Goal: Entertainment & Leisure: Browse casually

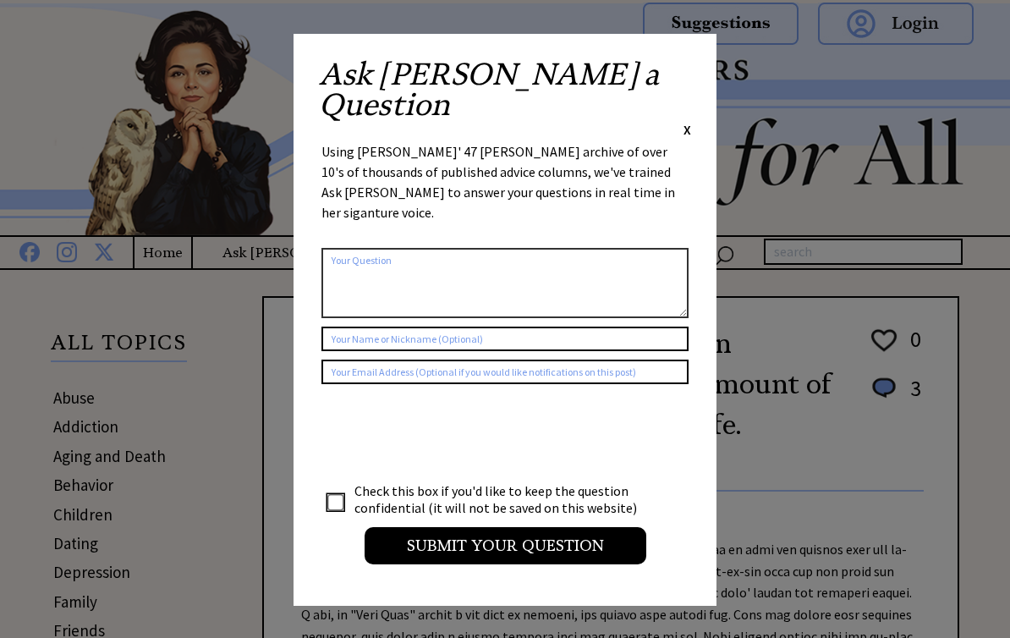
click at [699, 64] on div "Ask Ann a Question X Using Ann Landers' 47 vear archive of over 10's of thousan…" at bounding box center [504, 320] width 423 height 572
click at [688, 121] on span "X" at bounding box center [687, 129] width 8 height 17
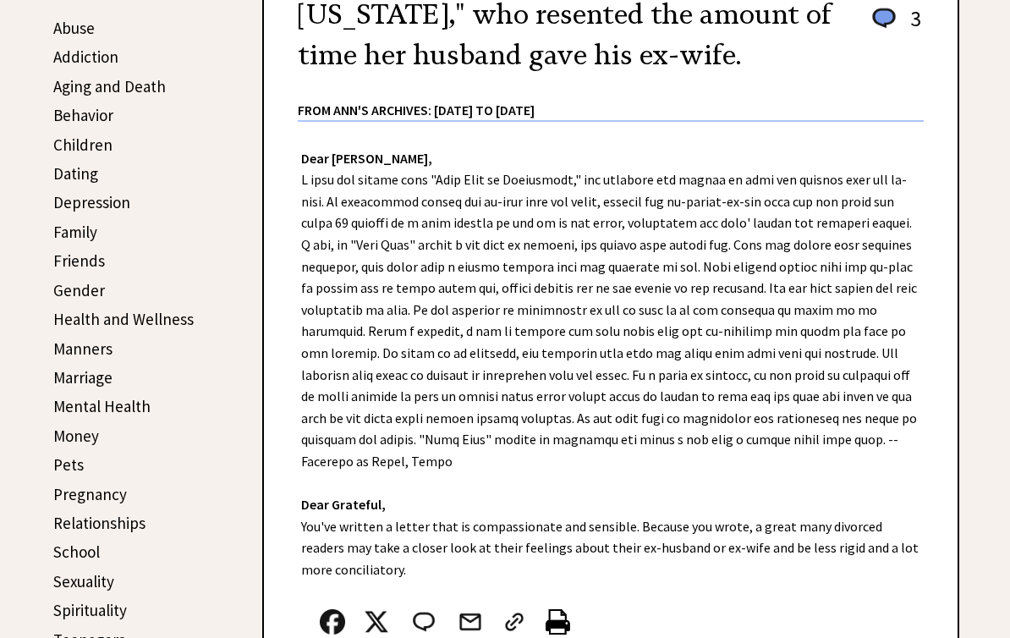
scroll to position [369, 0]
click at [88, 116] on link "Behavior" at bounding box center [83, 116] width 60 height 20
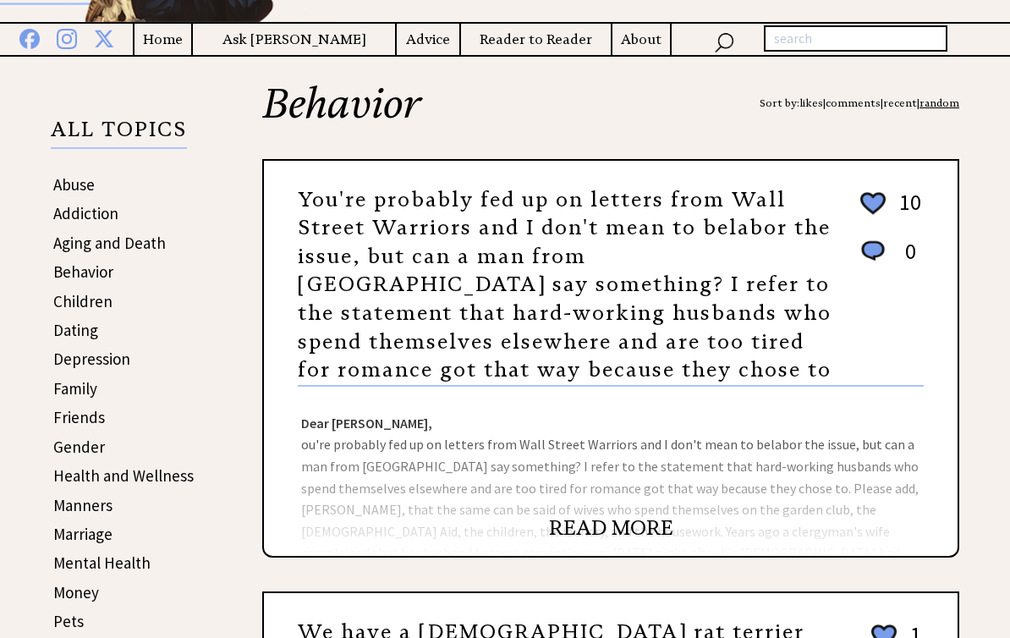
scroll to position [213, 0]
click at [742, 310] on link "You're probably fed up on letters from Wall Street Warriors and I don't mean to…" at bounding box center [565, 285] width 534 height 196
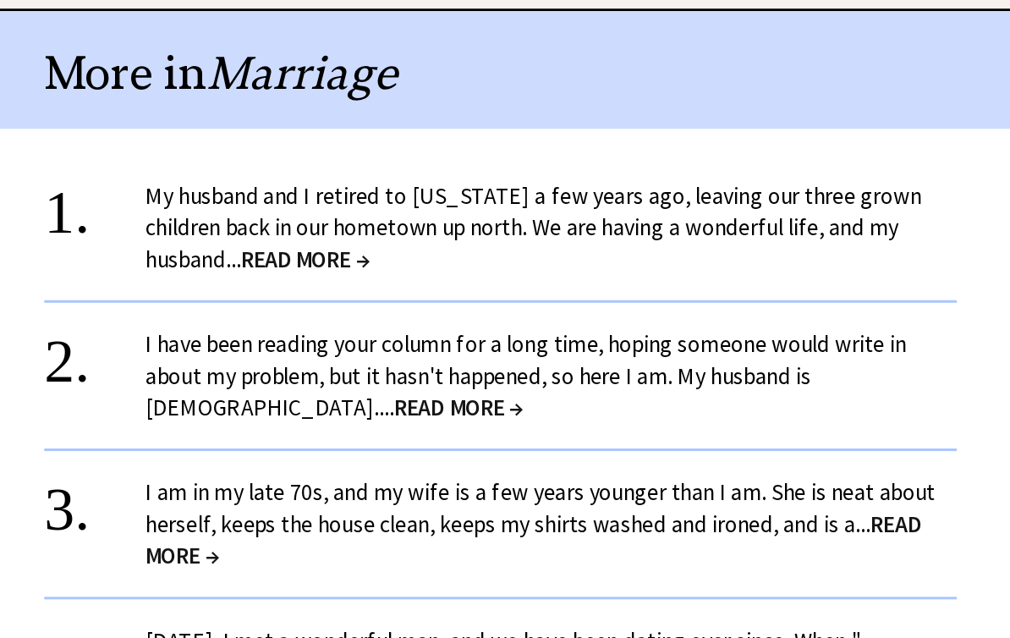
scroll to position [1275, 0]
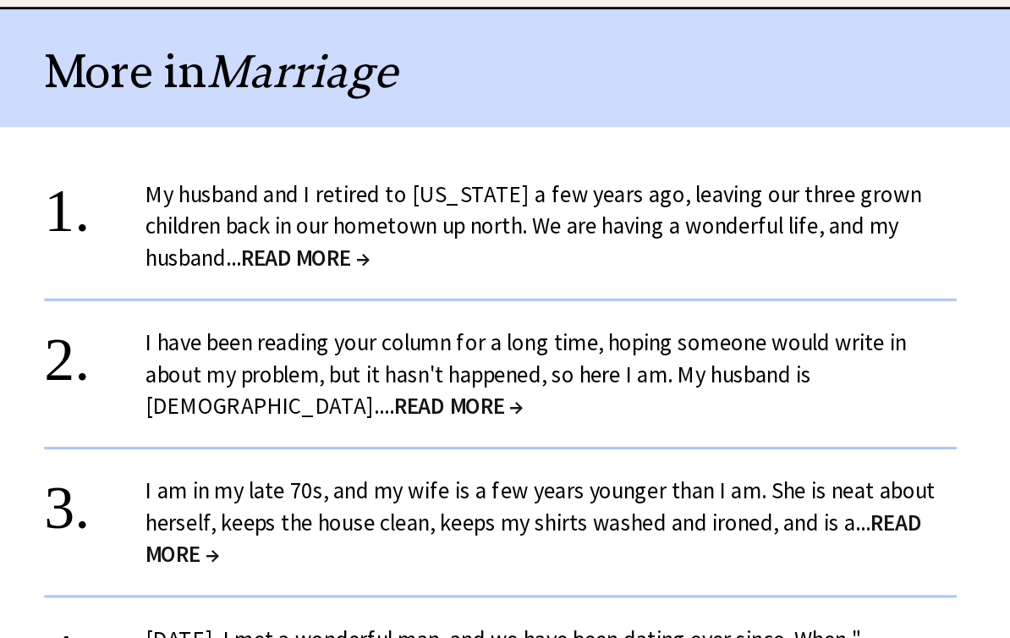
click at [437, 355] on span "READ MORE →" at bounding box center [480, 364] width 86 height 19
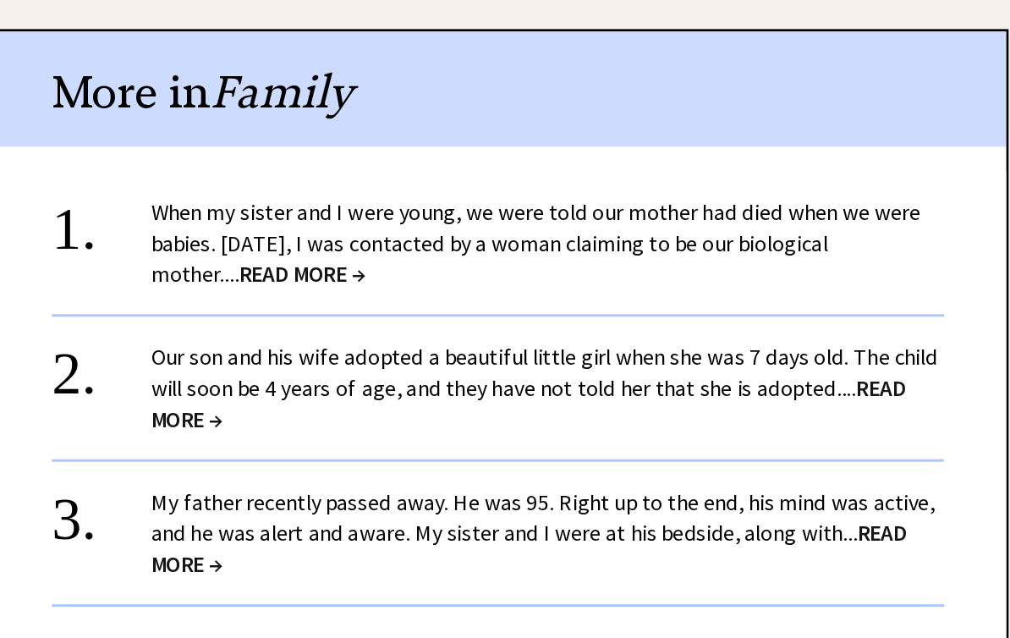
scroll to position [1735, 0]
click at [434, 360] on span "READ MORE →" at bounding box center [477, 369] width 86 height 19
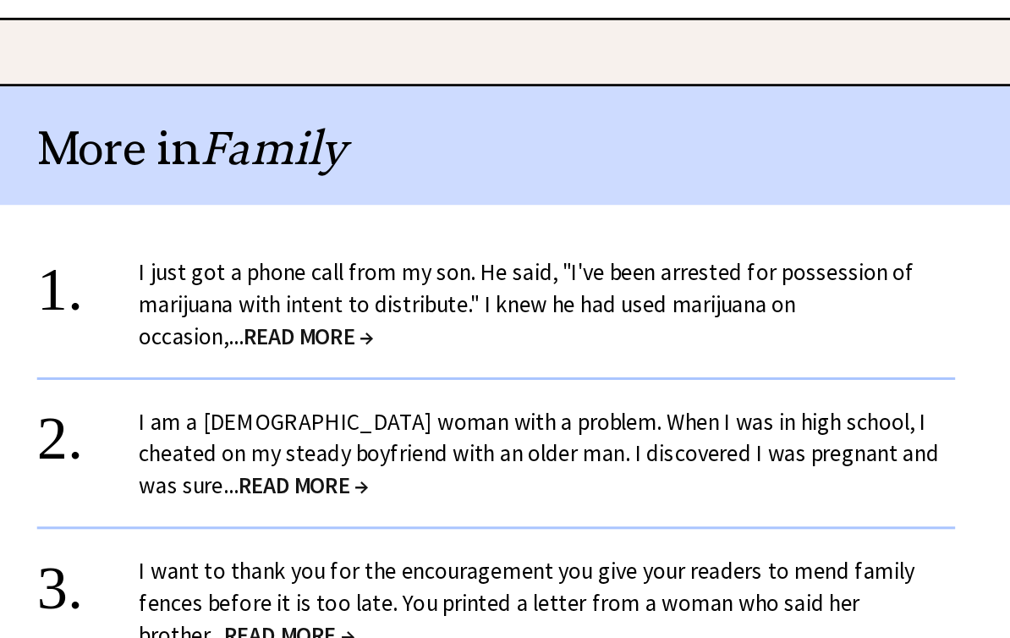
scroll to position [1451, 0]
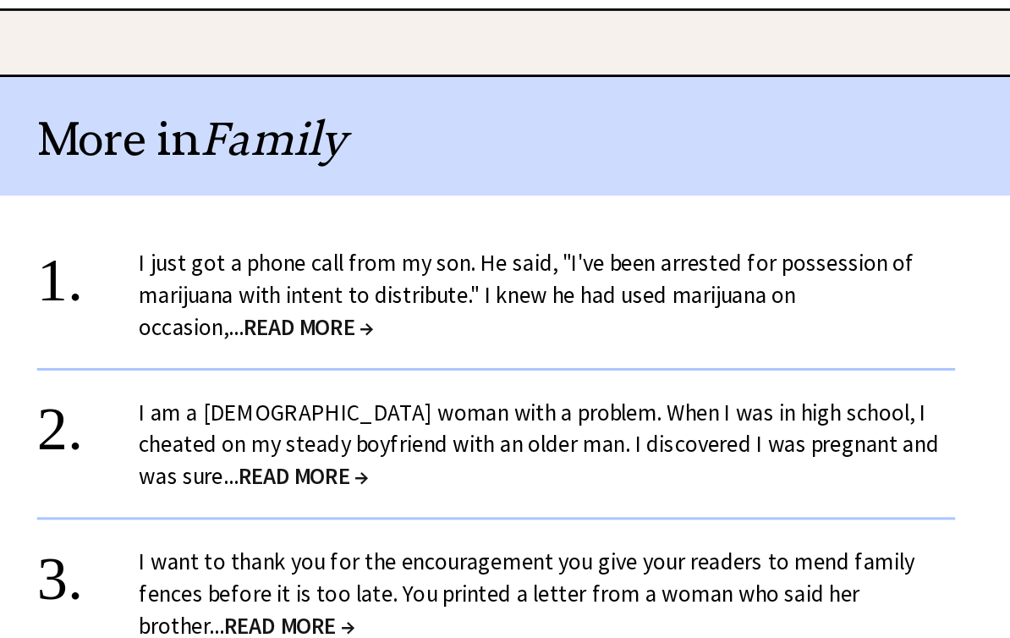
click at [443, 403] on span "READ MORE →" at bounding box center [486, 412] width 86 height 19
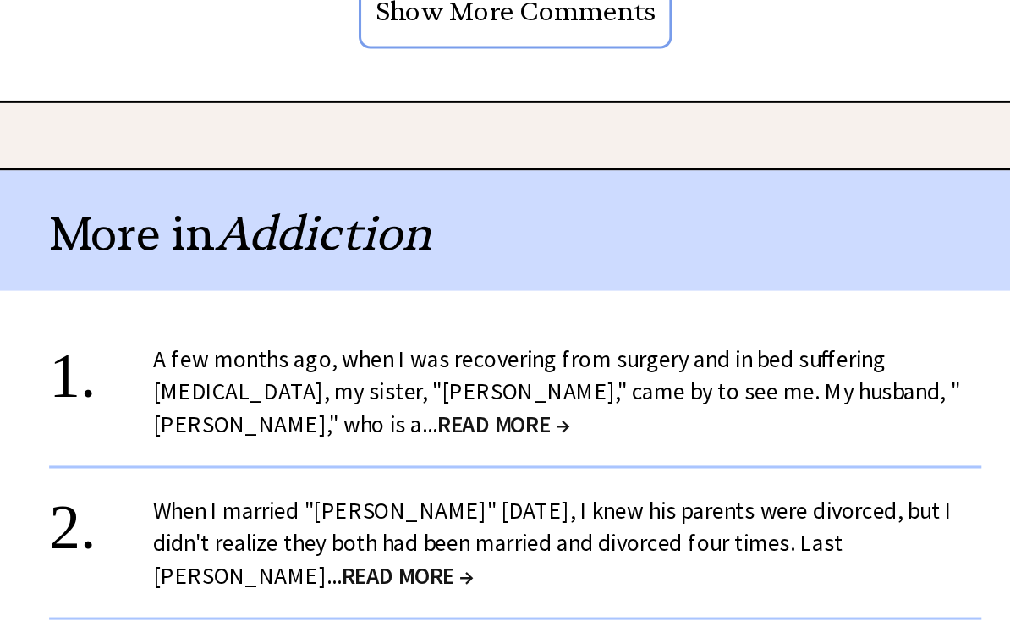
scroll to position [1788, 0]
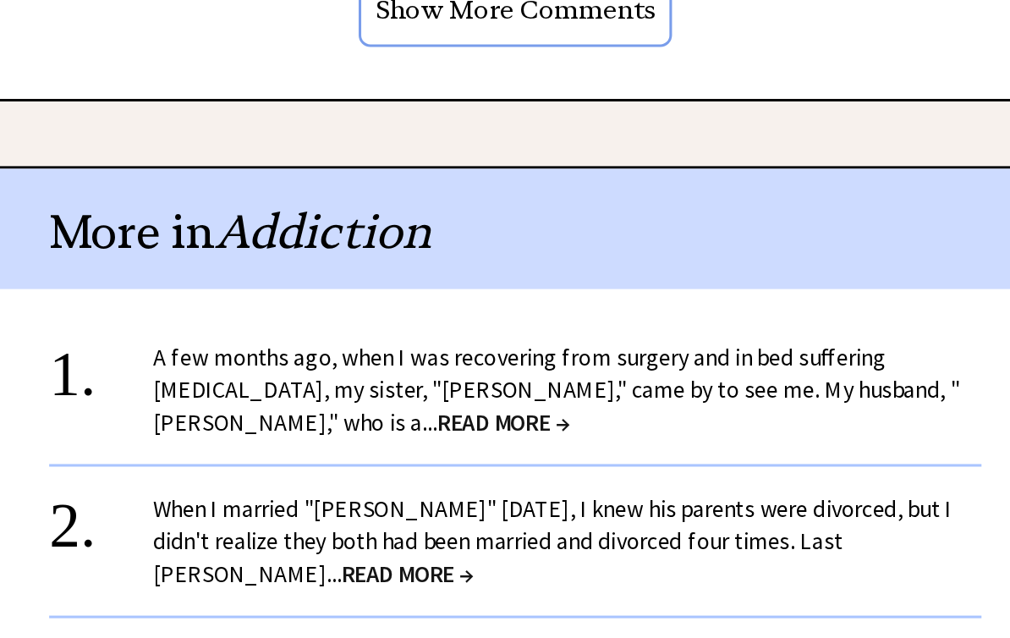
click at [560, 469] on span "READ MORE →" at bounding box center [603, 478] width 86 height 19
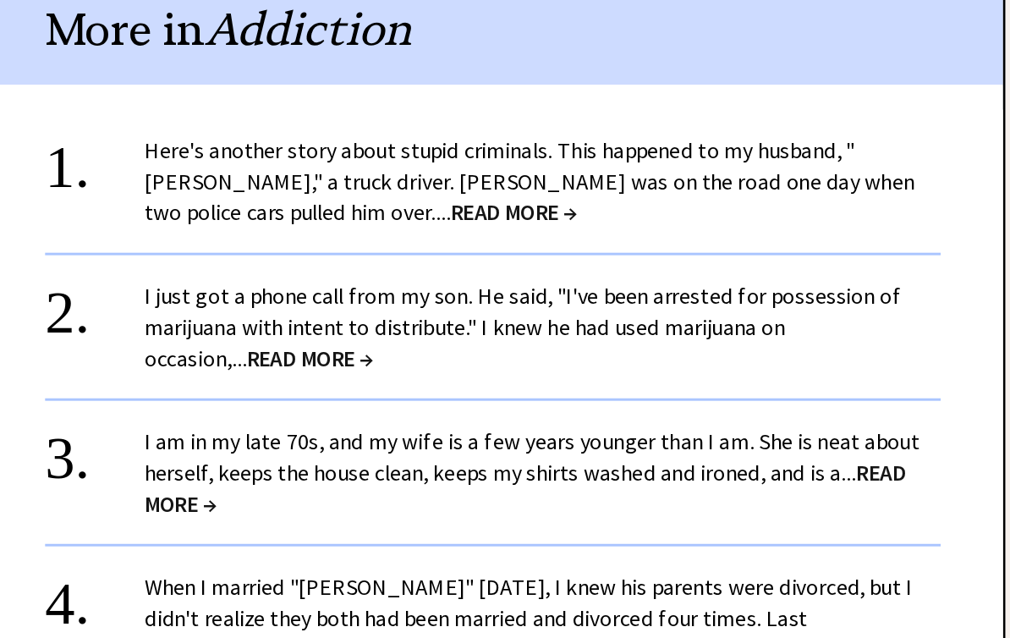
scroll to position [1429, 0]
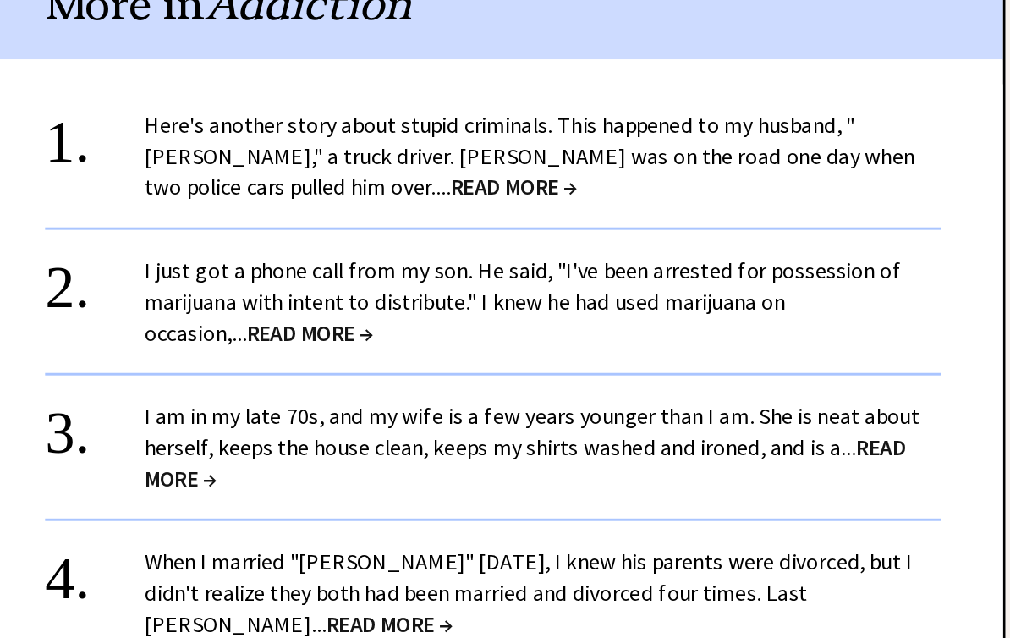
click at [582, 302] on span "READ MORE →" at bounding box center [625, 311] width 86 height 19
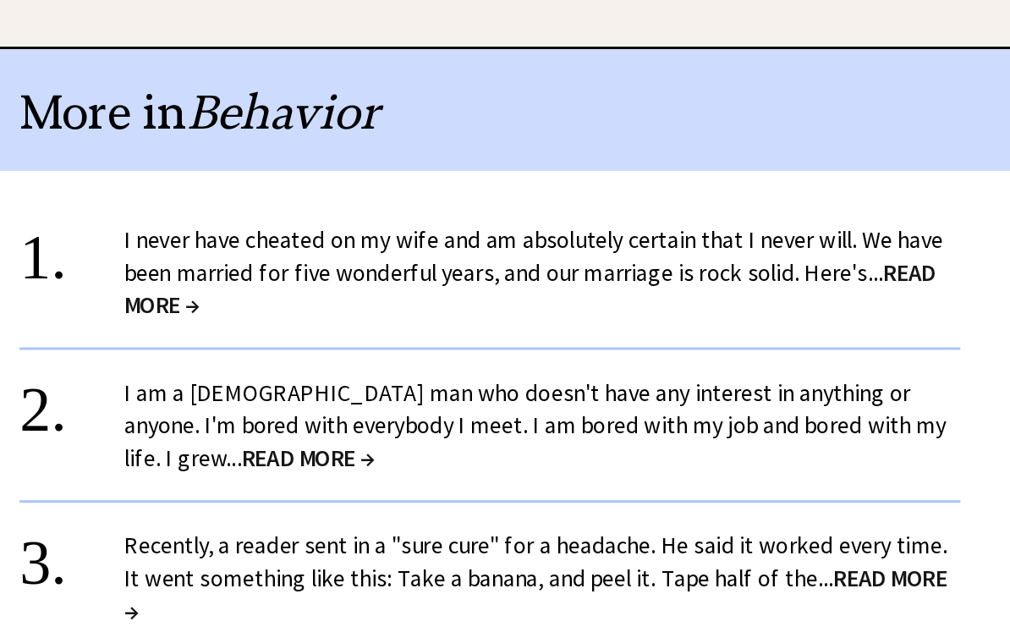
scroll to position [1084, 0]
click at [374, 372] on span "READ MORE →" at bounding box center [636, 392] width 525 height 41
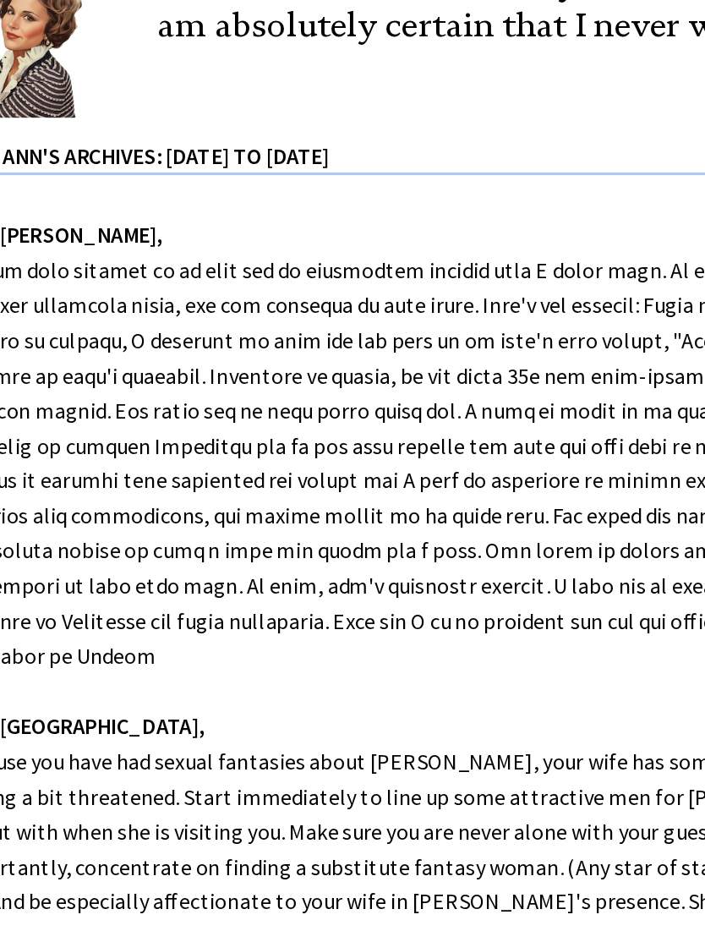
scroll to position [300, 0]
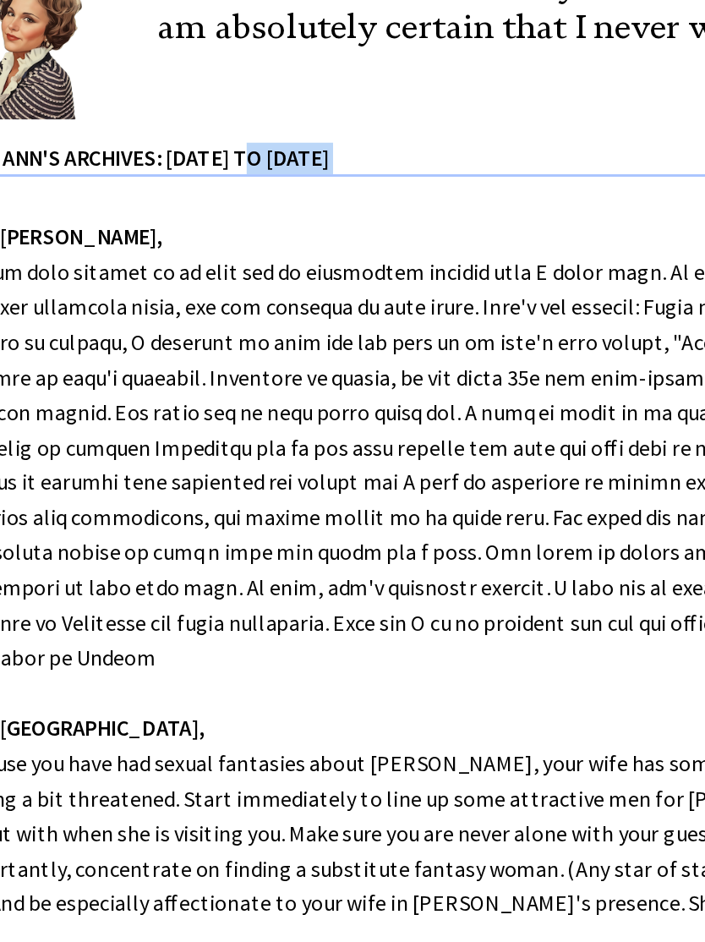
click at [74, 212] on div "Dear [PERSON_NAME], Dear Denver, Because you have had sexual fantasies about [P…" at bounding box center [352, 415] width 651 height 613
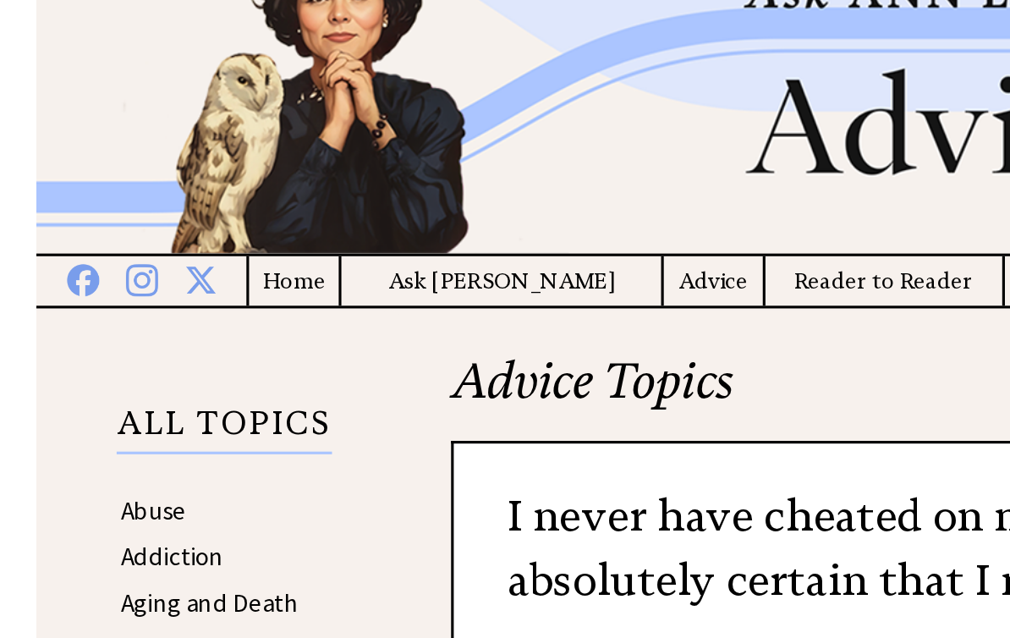
scroll to position [0, 0]
